Goal: Task Accomplishment & Management: Use online tool/utility

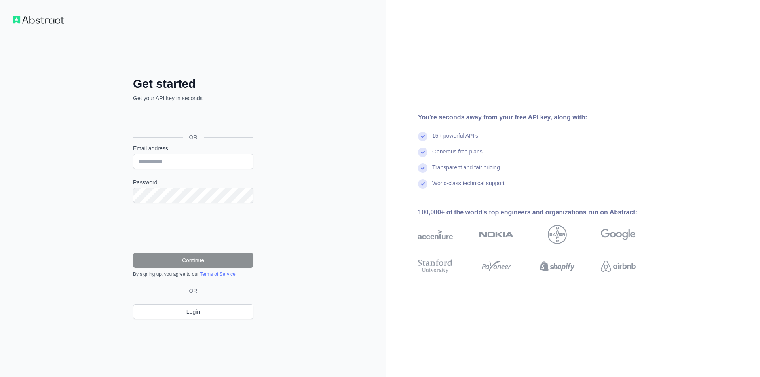
click at [166, 149] on label "Email address" at bounding box center [193, 149] width 120 height 8
click at [166, 154] on input "Email address" at bounding box center [193, 161] width 120 height 15
click at [162, 169] on form "Email address Password Continue By signing up, you agree to our Terms of Servic…" at bounding box center [193, 211] width 120 height 133
click at [161, 166] on input "Email address" at bounding box center [193, 161] width 120 height 15
type input "**********"
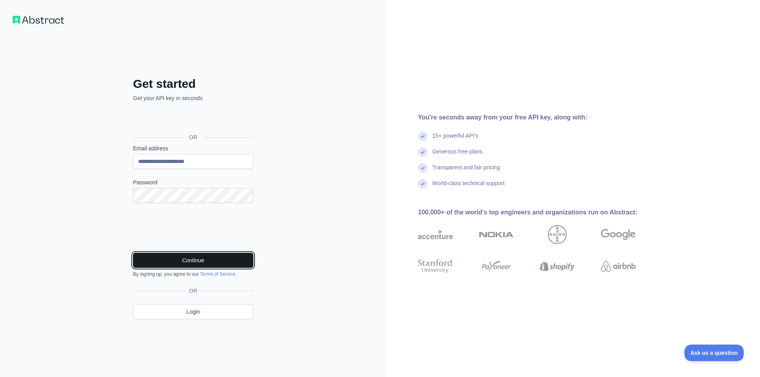
click at [198, 256] on button "Continue" at bounding box center [193, 260] width 120 height 15
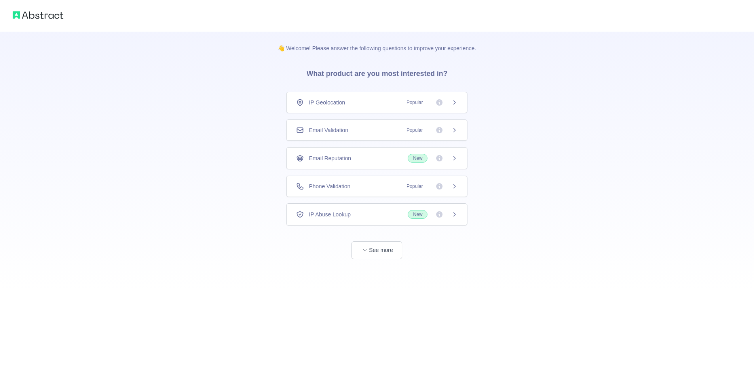
click at [347, 99] on div "IP Geolocation Popular" at bounding box center [377, 103] width 162 height 8
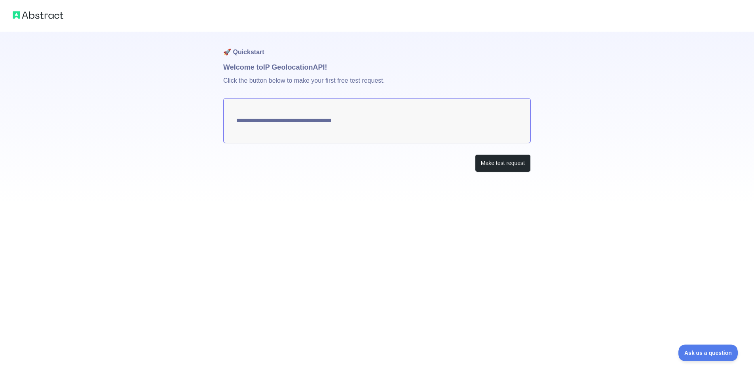
type textarea "**********"
click at [265, 120] on textarea "**********" at bounding box center [380, 120] width 308 height 45
click at [492, 166] on button "Make test request" at bounding box center [506, 163] width 56 height 18
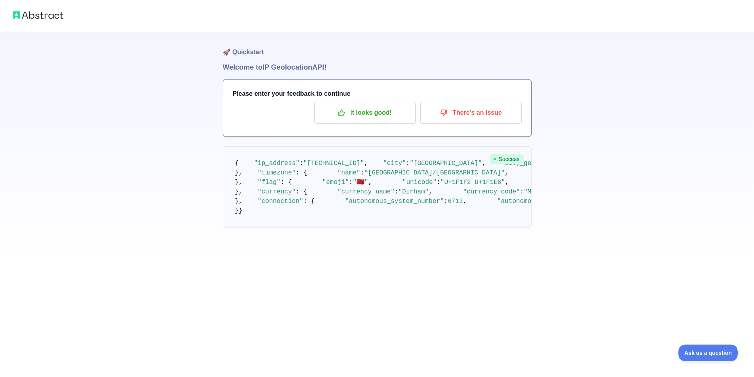
click at [25, 19] on img at bounding box center [38, 15] width 51 height 11
drag, startPoint x: 290, startPoint y: 196, endPoint x: 485, endPoint y: 199, distance: 194.4
click at [485, 199] on pre "{ "ip_address" : "102.50.242.64" , "city" : "Rabat" , "city_geoname_id" : 25384…" at bounding box center [377, 188] width 309 height 82
copy span "https://static.abstractapi.com/country-flags/MA_flag.png"
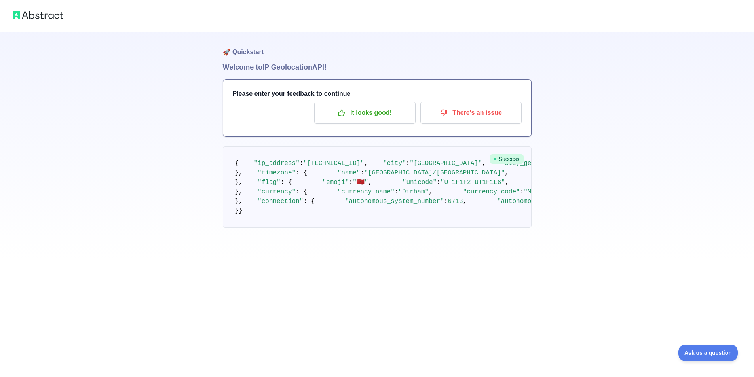
drag, startPoint x: 486, startPoint y: 207, endPoint x: 394, endPoint y: 204, distance: 91.9
click at [695, 186] on span ""https://static.abstractapi.com/country-flags/MA_flag.svg"" at bounding box center [733, 182] width 76 height 7
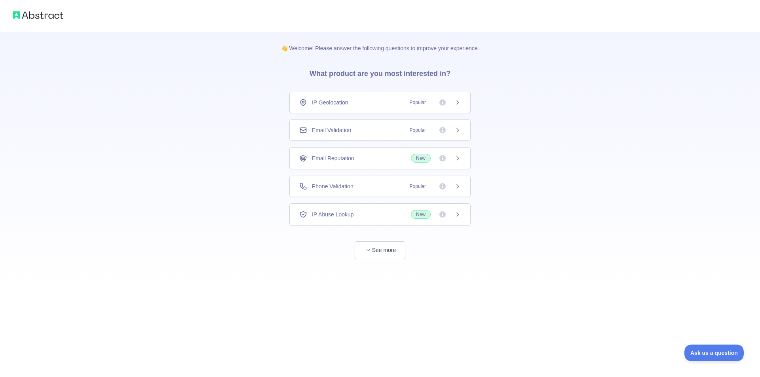
click at [351, 134] on span "Email Validation" at bounding box center [331, 130] width 39 height 8
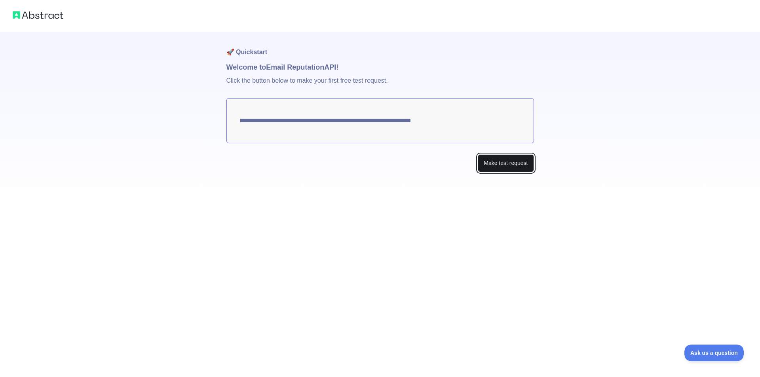
click at [495, 162] on button "Make test request" at bounding box center [506, 163] width 56 height 18
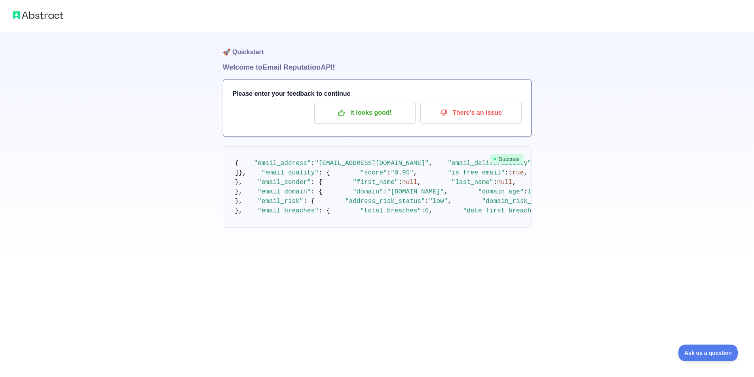
scroll to position [367, 0]
drag, startPoint x: 326, startPoint y: 176, endPoint x: 405, endPoint y: 181, distance: 79.0
click at [405, 181] on pre "{ "email_address" : "protonvpnb658@gmail.com" , "email_deliverability" : { "sta…" at bounding box center [377, 188] width 309 height 82
copy span "https://markmonitor.com"
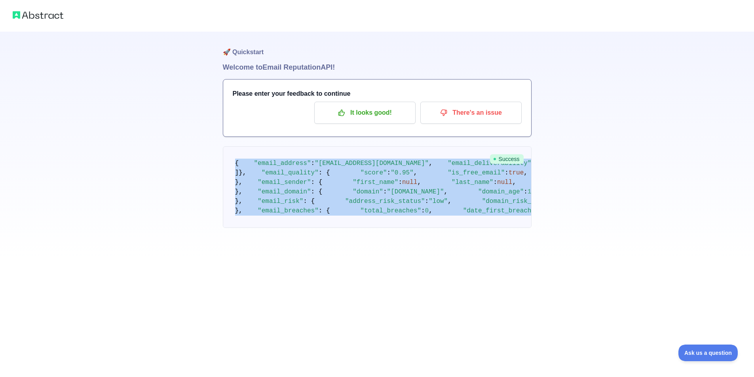
drag, startPoint x: 230, startPoint y: 157, endPoint x: 320, endPoint y: 240, distance: 121.6
click at [371, 228] on pre "{ "email_address" : "protonvpnb658@gmail.com" , "email_deliverability" : { "sta…" at bounding box center [377, 188] width 309 height 82
copy code "{ "email_address" : "protonvpnb658@gmail.com" , "email_deliverability" : { "sta…"
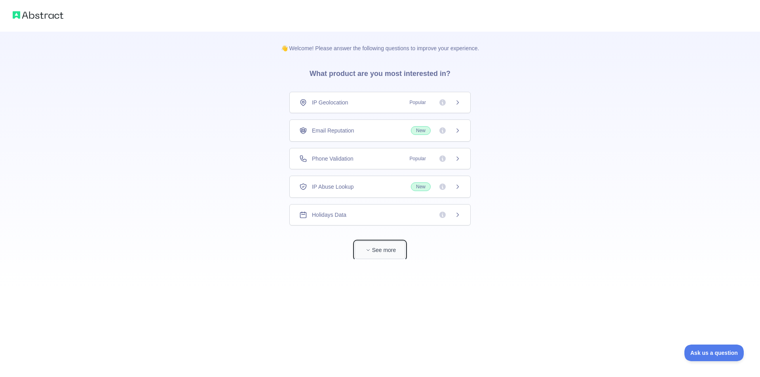
click at [374, 247] on button "See more" at bounding box center [380, 251] width 51 height 18
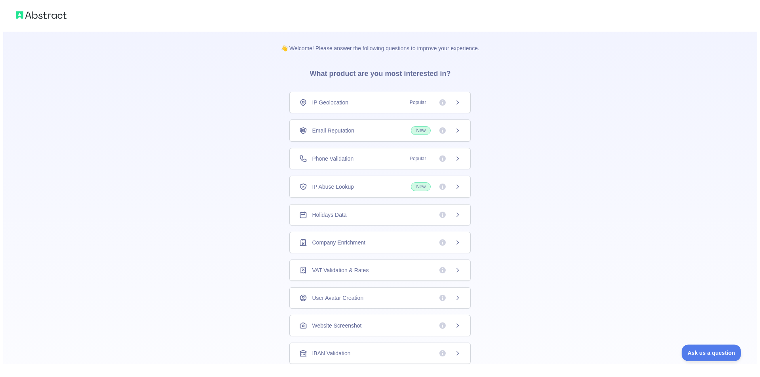
scroll to position [3, 0]
click at [361, 323] on div "Website Screenshot" at bounding box center [377, 323] width 162 height 8
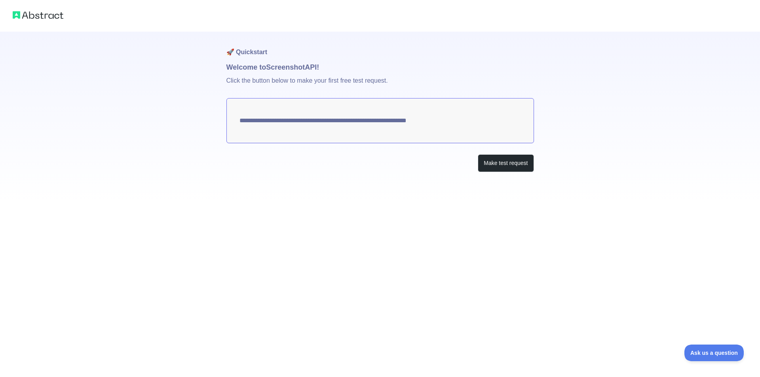
click at [392, 126] on textarea "**********" at bounding box center [380, 120] width 308 height 45
click at [392, 122] on textarea "**********" at bounding box center [380, 120] width 308 height 45
click at [500, 159] on button "Make test request" at bounding box center [506, 163] width 56 height 18
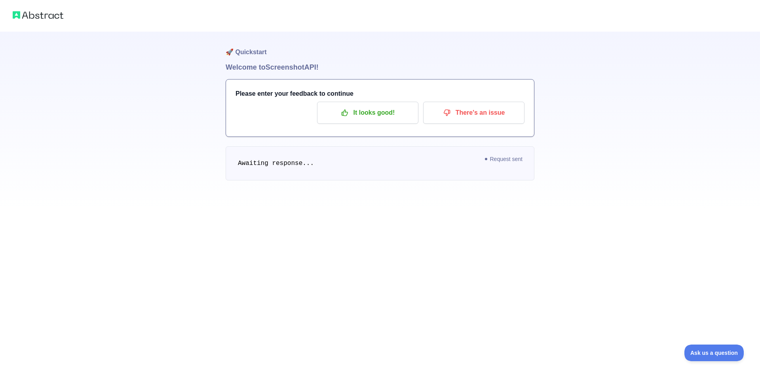
click at [255, 158] on pre "Awaiting response..." at bounding box center [380, 164] width 309 height 34
click at [474, 117] on p "There's an issue" at bounding box center [473, 112] width 89 height 13
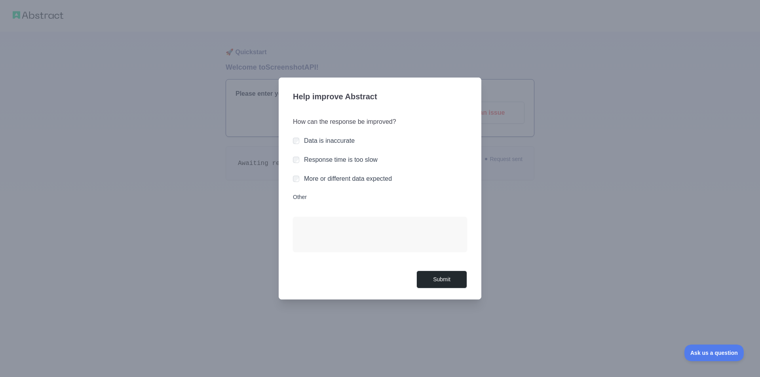
click at [455, 289] on div "Help improve Abstract How can the response be improved? Data is inaccurate Resp…" at bounding box center [380, 189] width 203 height 222
click at [452, 283] on button "Submit" at bounding box center [442, 280] width 51 height 18
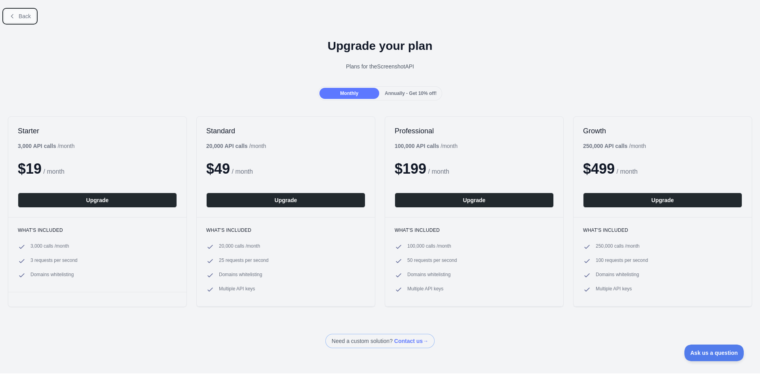
click at [29, 19] on span "Back" at bounding box center [25, 16] width 12 height 6
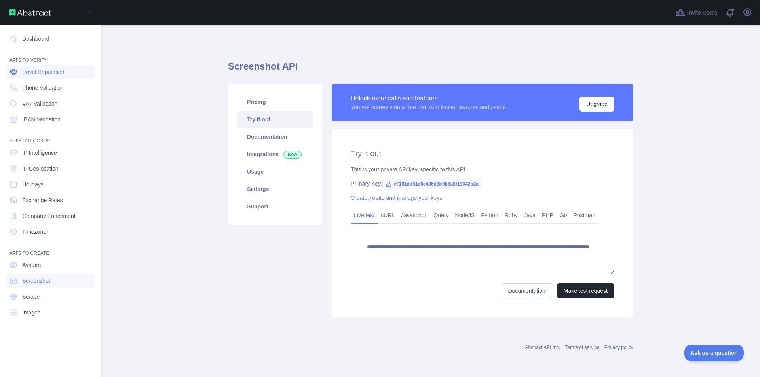
click at [50, 72] on span "Email Reputation" at bounding box center [43, 72] width 42 height 8
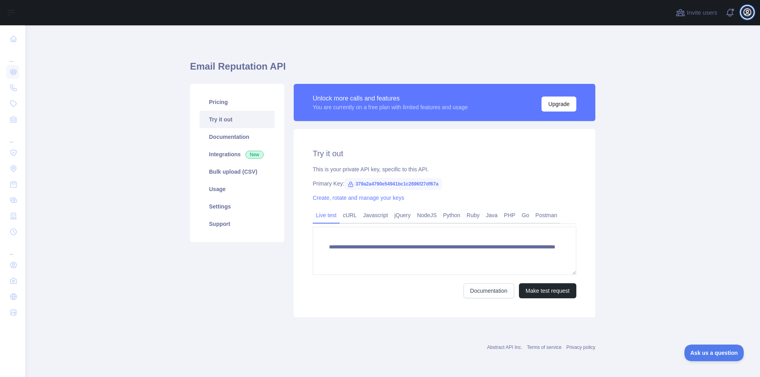
click at [751, 11] on icon "button" at bounding box center [747, 12] width 7 height 7
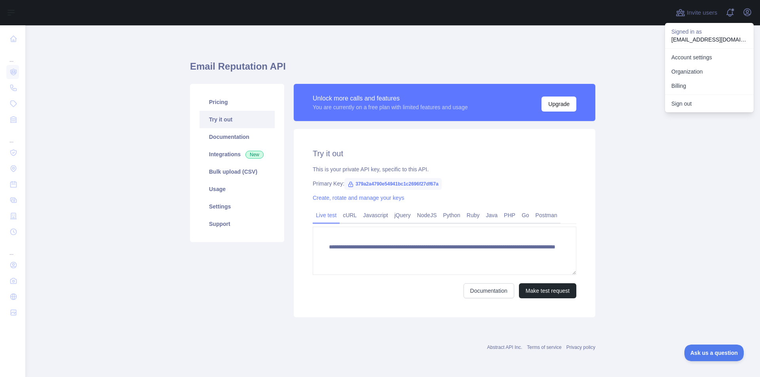
drag, startPoint x: 230, startPoint y: 45, endPoint x: 191, endPoint y: 44, distance: 38.8
click at [223, 45] on div "**********" at bounding box center [392, 186] width 405 height 284
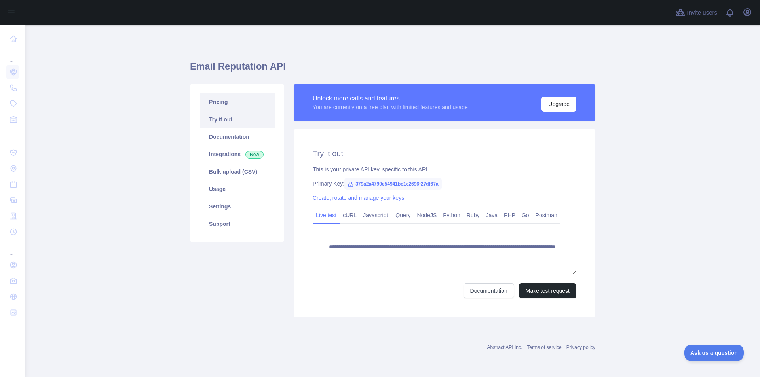
click at [225, 103] on link "Pricing" at bounding box center [237, 101] width 75 height 17
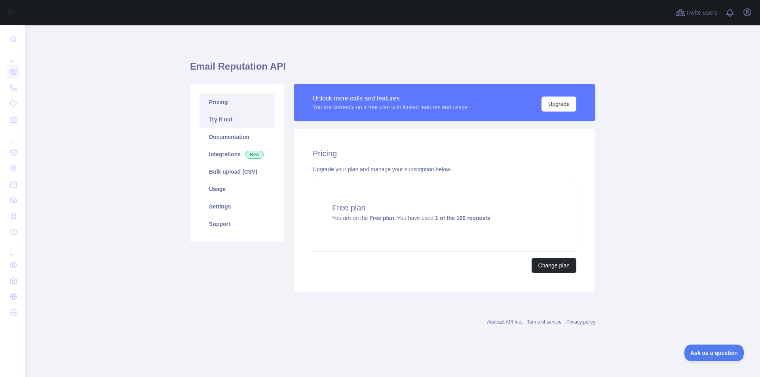
click at [225, 120] on link "Try it out" at bounding box center [237, 119] width 75 height 17
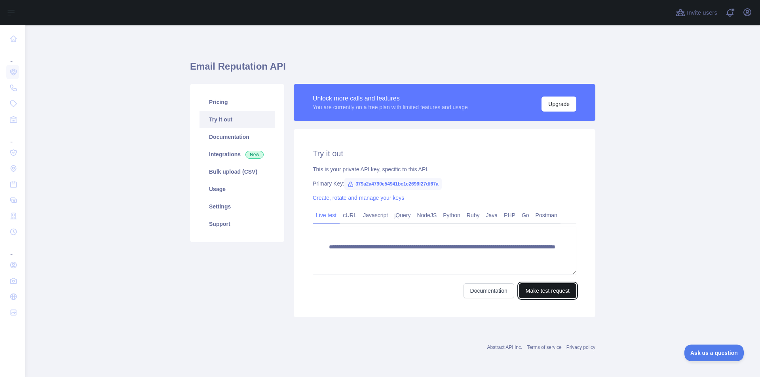
click at [535, 295] on button "Make test request" at bounding box center [547, 291] width 57 height 15
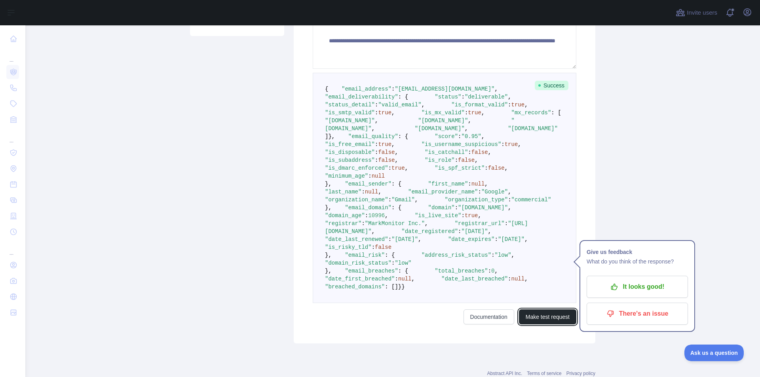
scroll to position [198, 0]
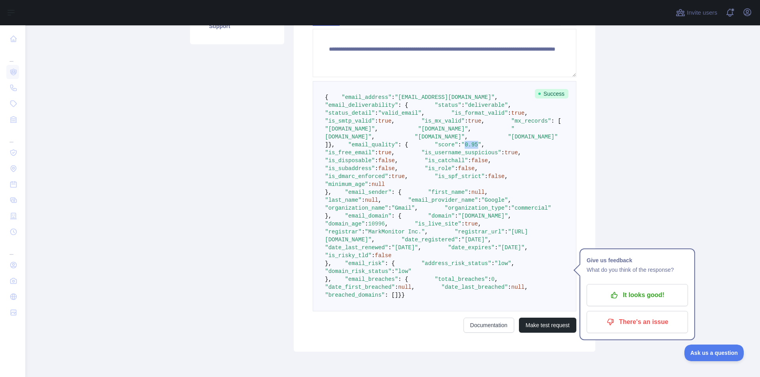
drag, startPoint x: 378, startPoint y: 231, endPoint x: 389, endPoint y: 232, distance: 11.1
click at [462, 148] on span ""0.95"" at bounding box center [472, 145] width 20 height 6
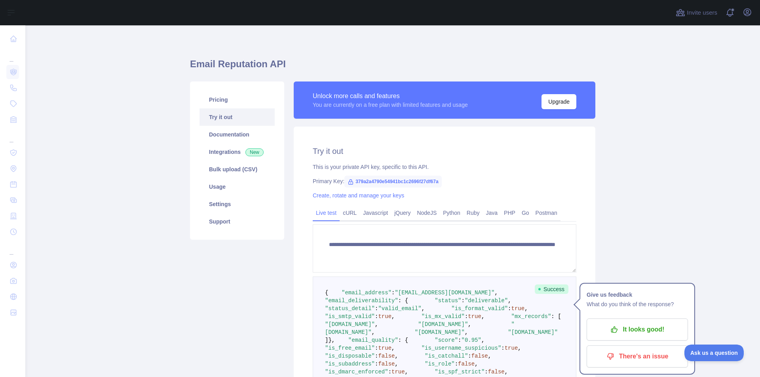
scroll to position [0, 0]
